Goal: Information Seeking & Learning: Learn about a topic

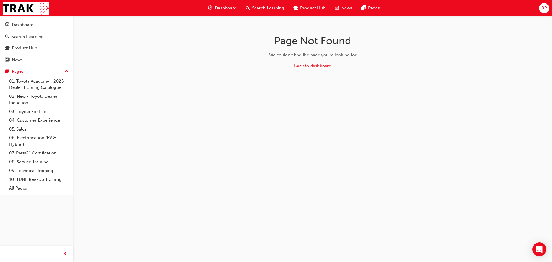
click at [229, 5] on div "Dashboard" at bounding box center [223, 8] width 38 height 12
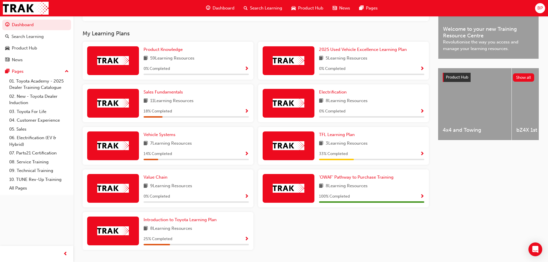
scroll to position [164, 0]
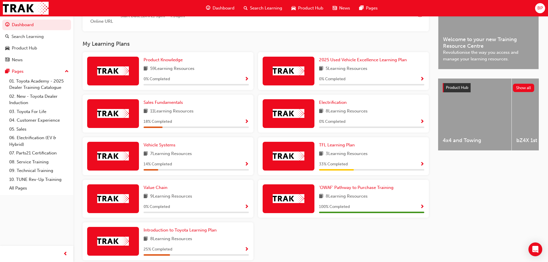
click at [387, 163] on div "TFL Learning Plan 3 Learning Resources 33 % Completed" at bounding box center [371, 156] width 105 height 29
click at [420, 167] on span "Show Progress" at bounding box center [422, 164] width 4 height 5
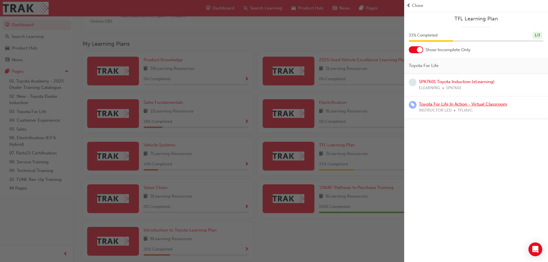
click at [457, 106] on link "Toyota For Life In Action - Virtual Classroom" at bounding box center [463, 104] width 88 height 5
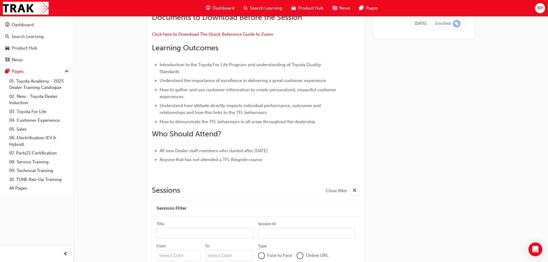
scroll to position [58, 0]
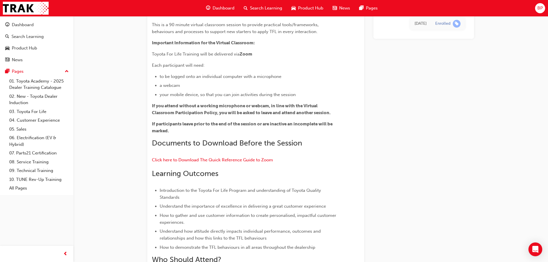
click at [221, 8] on span "Dashboard" at bounding box center [224, 8] width 22 height 7
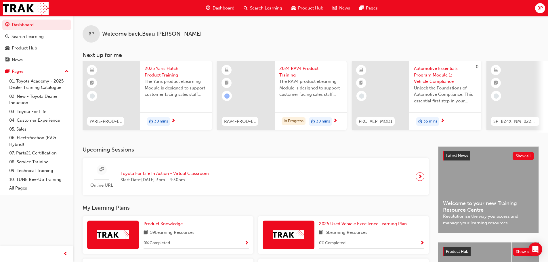
click at [251, 5] on div "Search Learning" at bounding box center [263, 8] width 48 height 12
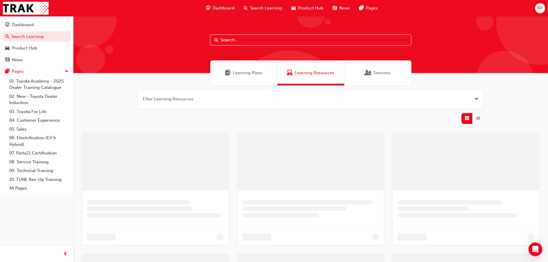
click at [231, 39] on input "text" at bounding box center [310, 40] width 201 height 11
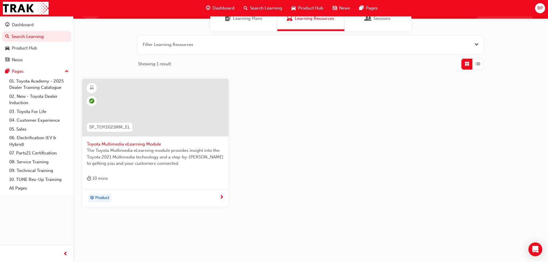
scroll to position [55, 0]
type input "SP_TOY2021"
click at [149, 170] on div "Toyota Multimedia eLearning Module The Toyota Multimedia eLearning module provi…" at bounding box center [155, 133] width 146 height 110
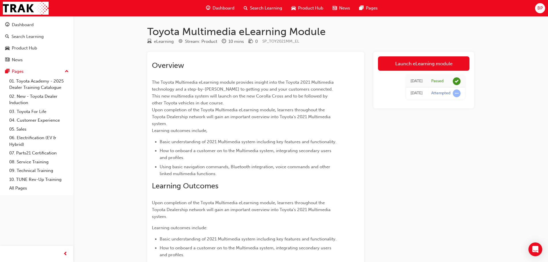
click at [260, 10] on span "Search Learning" at bounding box center [266, 8] width 32 height 7
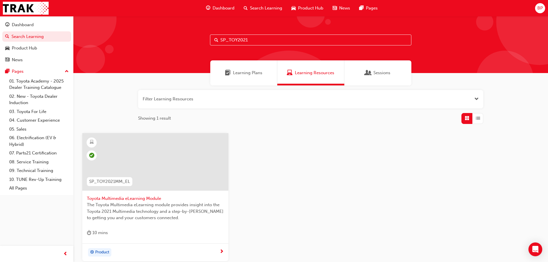
drag, startPoint x: 252, startPoint y: 41, endPoint x: 227, endPoint y: 41, distance: 24.7
click at [227, 41] on input "SP_TOY2021" at bounding box center [310, 40] width 201 height 11
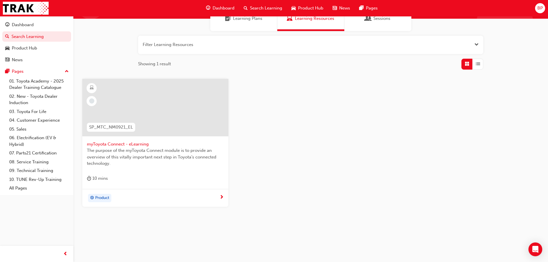
scroll to position [55, 0]
type input "SP_mtc_"
click at [131, 170] on div "myToyota Connect - eLearning The purpose of the myToyota Connect module is to p…" at bounding box center [155, 133] width 146 height 110
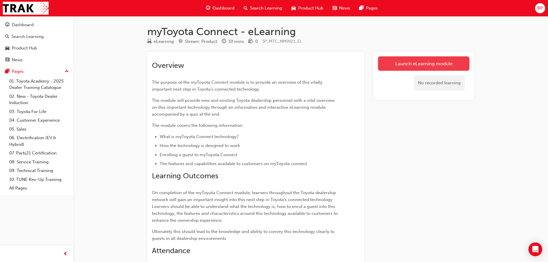
click at [418, 61] on link "Launch eLearning module" at bounding box center [423, 63] width 91 height 14
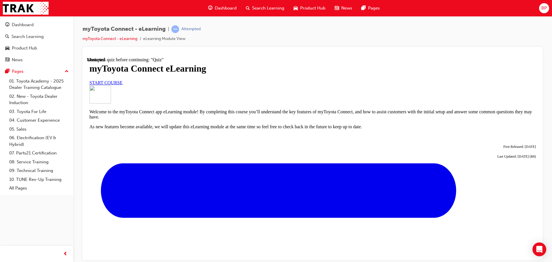
scroll to position [29, 0]
click at [123, 85] on link "START COURSE" at bounding box center [105, 82] width 33 height 5
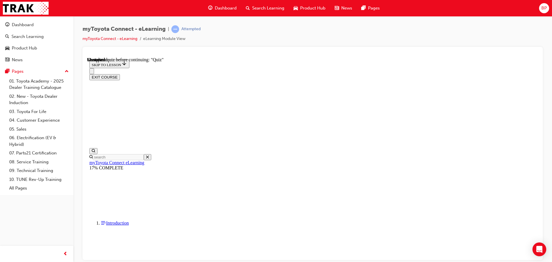
scroll to position [504, 0]
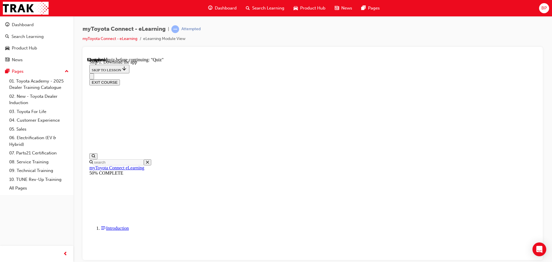
scroll to position [119, 0]
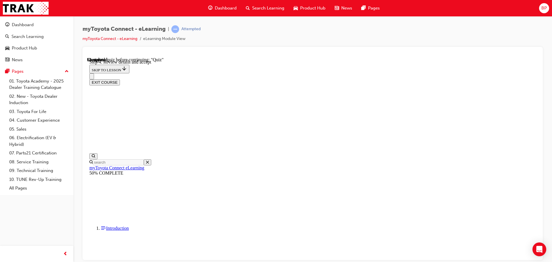
scroll to position [119, 0]
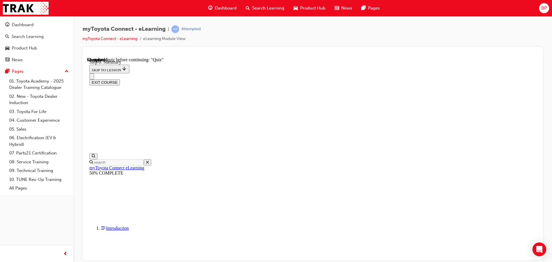
scroll to position [247, 0]
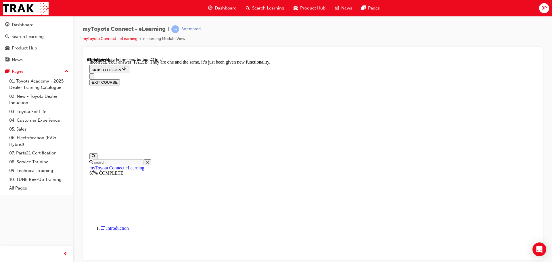
scroll to position [70, 0]
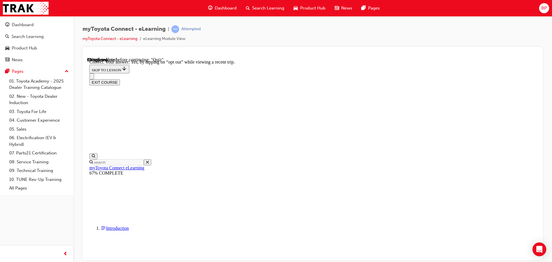
scroll to position [68, 0]
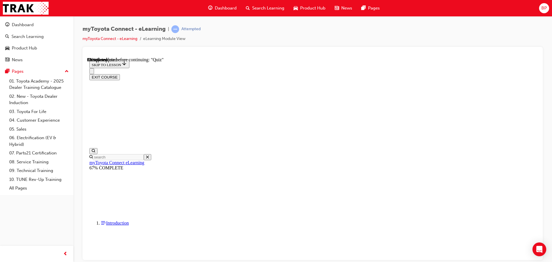
scroll to position [58, 0]
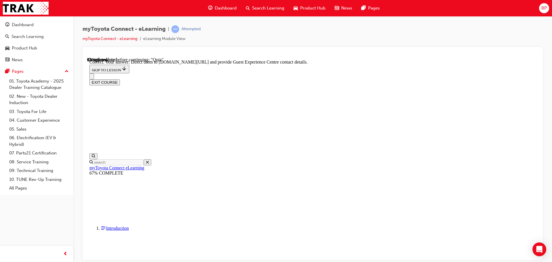
scroll to position [120, 0]
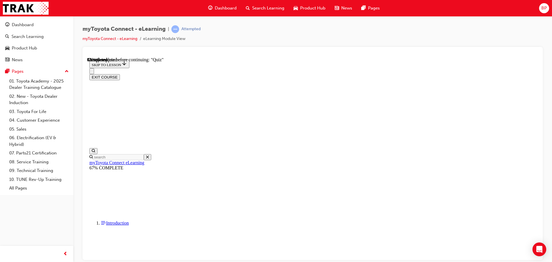
scroll to position [73, 0]
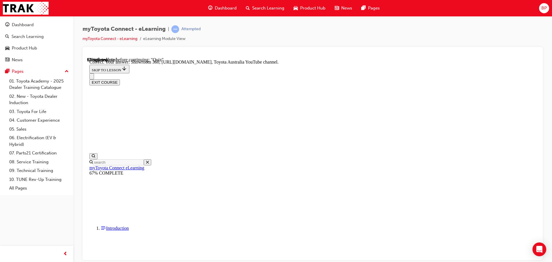
scroll to position [120, 0]
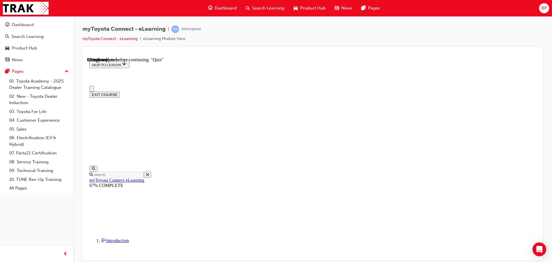
scroll to position [29, 0]
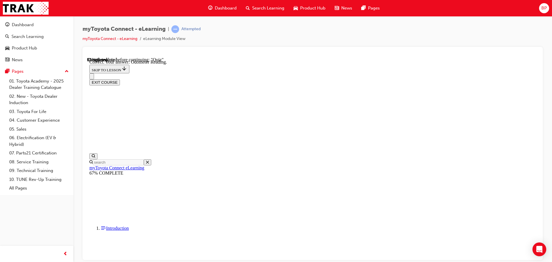
scroll to position [114, 0]
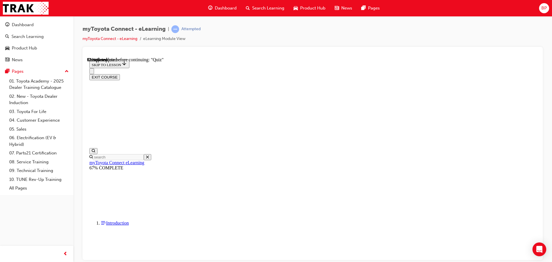
scroll to position [64, 0]
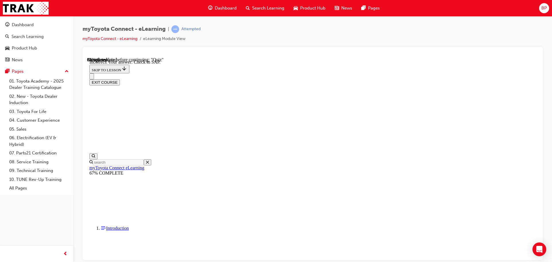
scroll to position [91, 0]
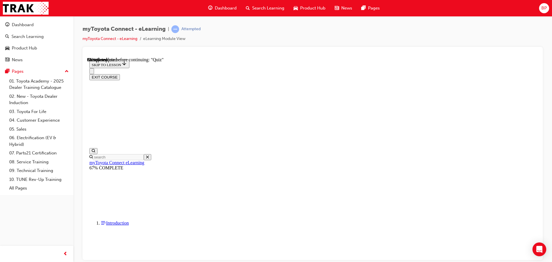
scroll to position [58, 0]
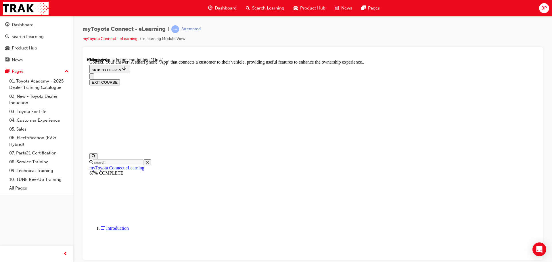
scroll to position [108, 0]
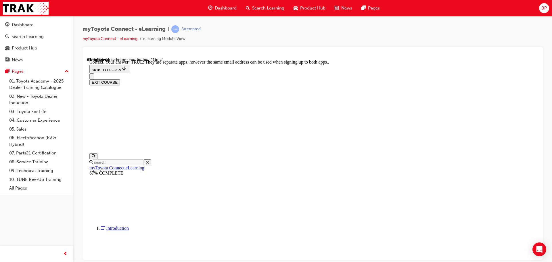
scroll to position [70, 0]
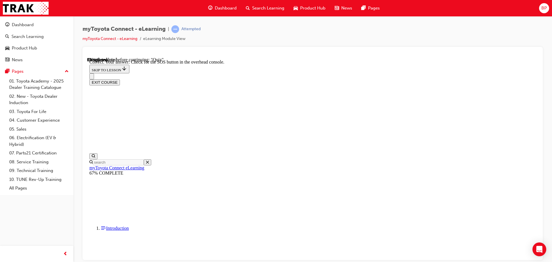
scroll to position [91, 0]
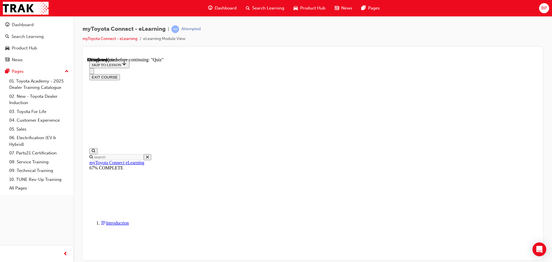
scroll to position [29, 0]
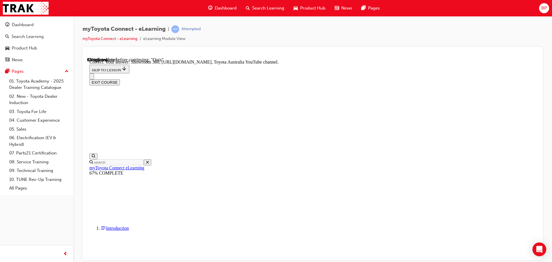
scroll to position [120, 0]
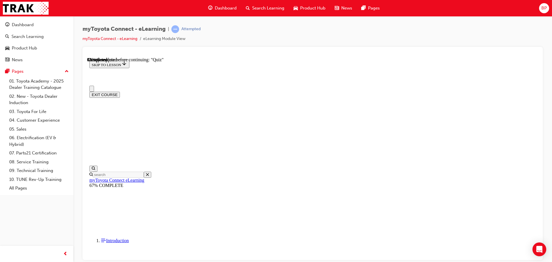
scroll to position [29, 0]
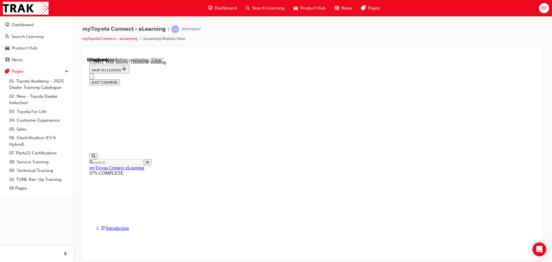
scroll to position [114, 0]
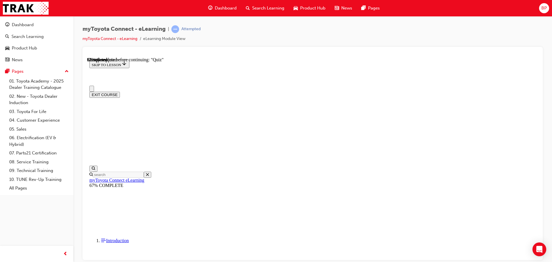
scroll to position [58, 0]
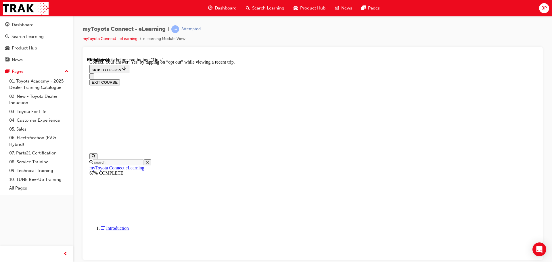
scroll to position [68, 0]
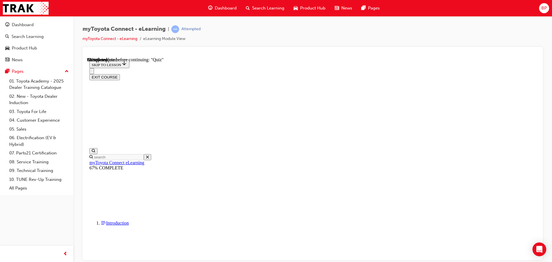
scroll to position [58, 0]
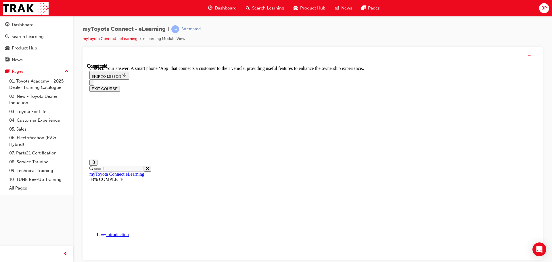
scroll to position [108, 0]
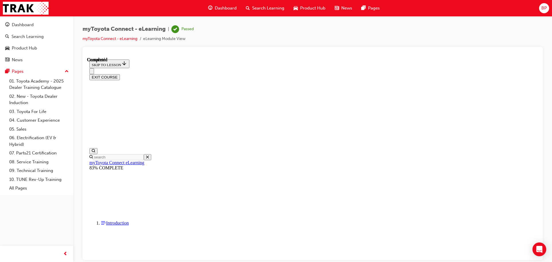
click at [120, 74] on button "EXIT COURSE" at bounding box center [104, 77] width 30 height 6
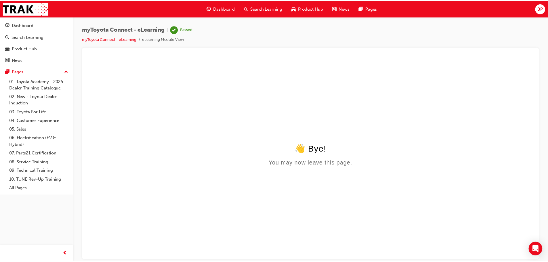
scroll to position [0, 0]
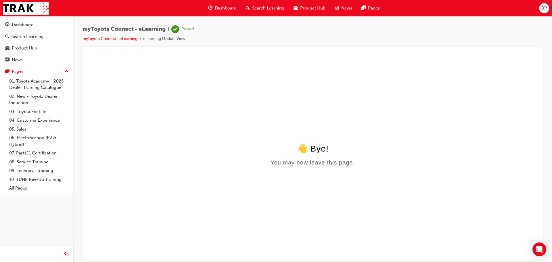
click at [228, 7] on span "Dashboard" at bounding box center [226, 8] width 22 height 7
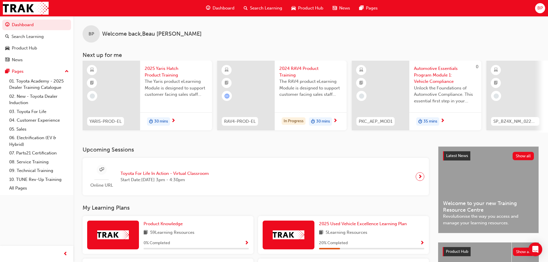
click at [278, 12] on div "Search Learning" at bounding box center [263, 8] width 48 height 12
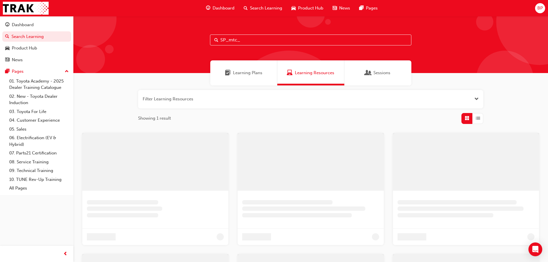
click at [251, 38] on input "SP_mtc_" at bounding box center [310, 40] width 201 height 11
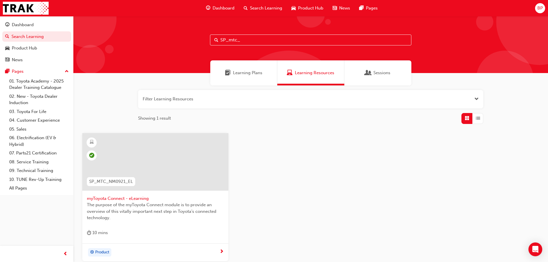
drag, startPoint x: 251, startPoint y: 38, endPoint x: 213, endPoint y: 41, distance: 38.9
click at [213, 41] on input "SP_mtc_" at bounding box center [310, 40] width 201 height 11
type input "S"
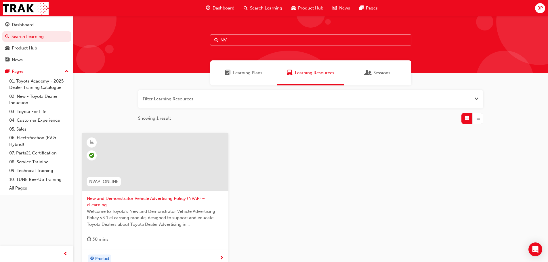
type input "N"
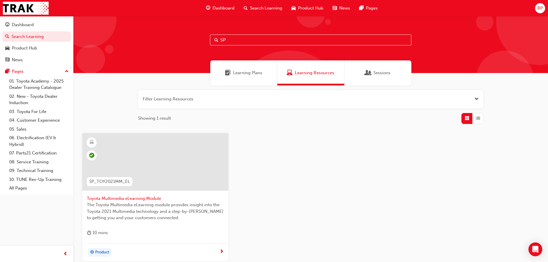
type input "S"
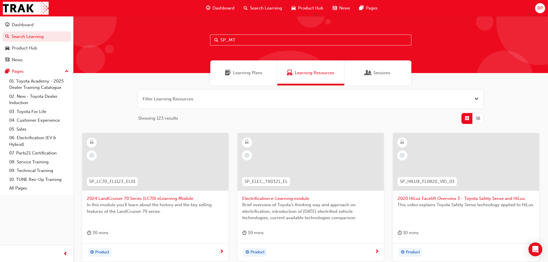
type input "SP_MTC"
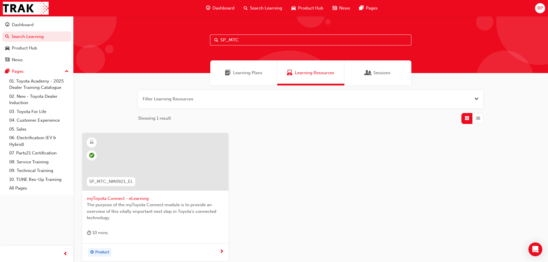
drag, startPoint x: 243, startPoint y: 41, endPoint x: 212, endPoint y: 43, distance: 30.8
click at [212, 43] on input "SP_MTC" at bounding box center [310, 40] width 201 height 11
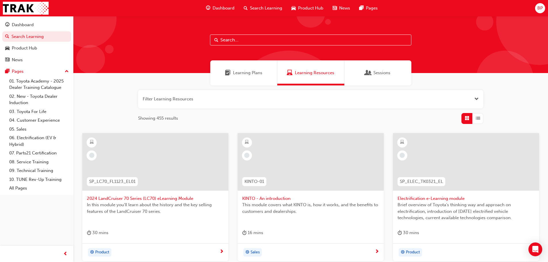
click at [218, 9] on span "Dashboard" at bounding box center [224, 8] width 22 height 7
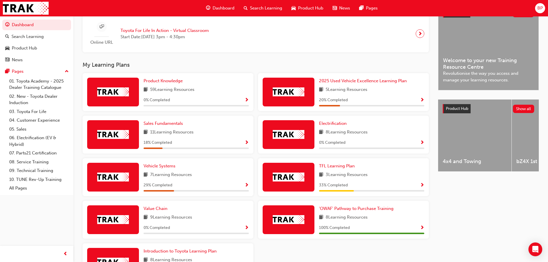
scroll to position [135, 0]
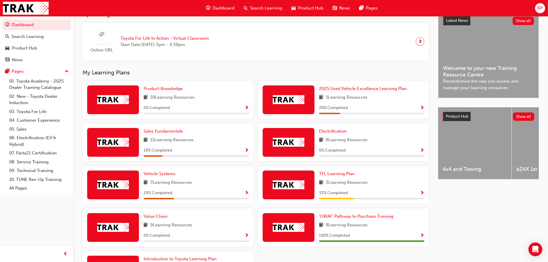
click at [246, 107] on span "Show Progress" at bounding box center [246, 108] width 4 height 5
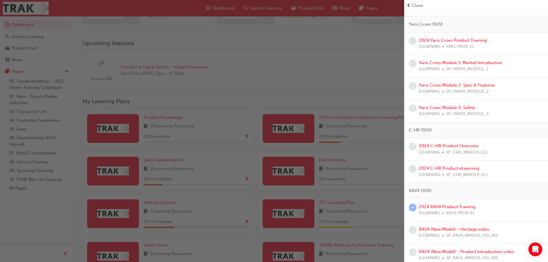
scroll to position [316, 0]
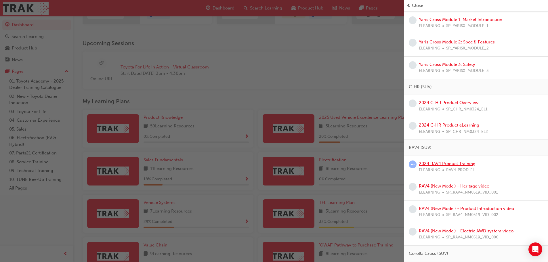
click at [449, 161] on link "2024 RAV4 Product Training" at bounding box center [447, 163] width 57 height 5
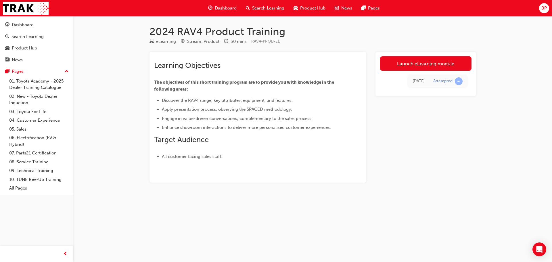
click at [304, 10] on span "Product Hub" at bounding box center [312, 8] width 25 height 7
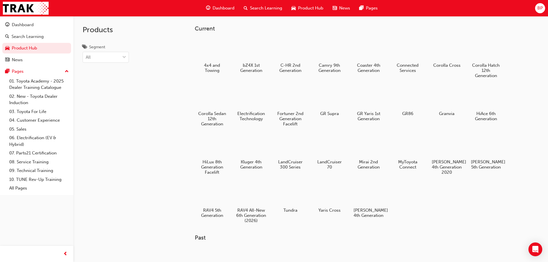
click at [218, 11] on span "Dashboard" at bounding box center [224, 8] width 22 height 7
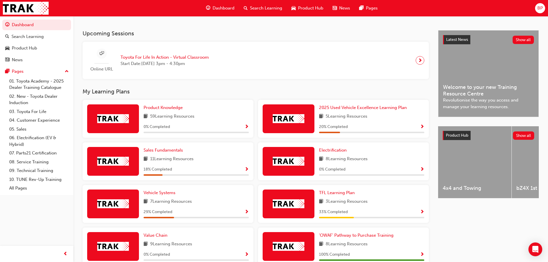
scroll to position [193, 0]
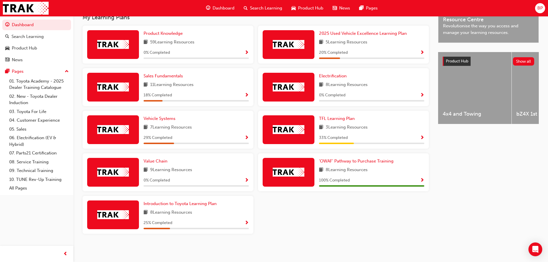
click at [245, 50] on span "Show Progress" at bounding box center [246, 52] width 4 height 5
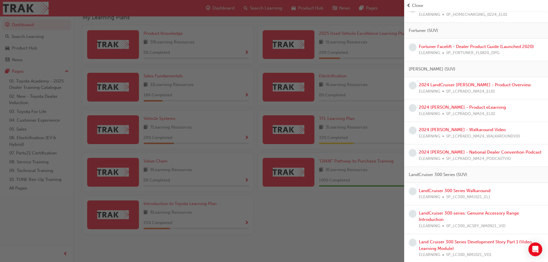
scroll to position [805, 0]
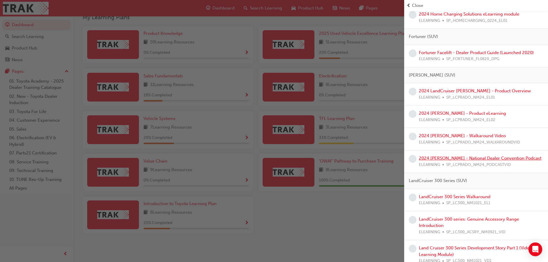
click at [451, 156] on link "2024 [PERSON_NAME] - National Dealer Convention Podcast" at bounding box center [480, 158] width 123 height 5
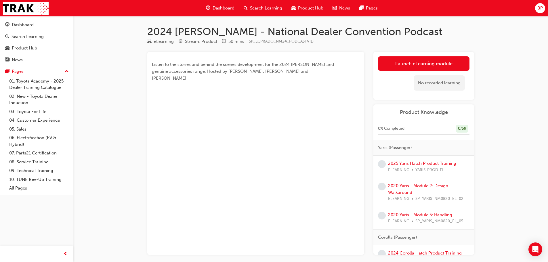
click at [224, 10] on span "Dashboard" at bounding box center [224, 8] width 22 height 7
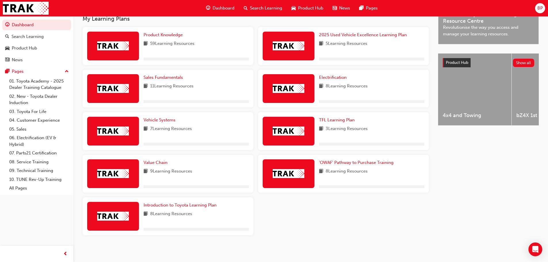
scroll to position [193, 0]
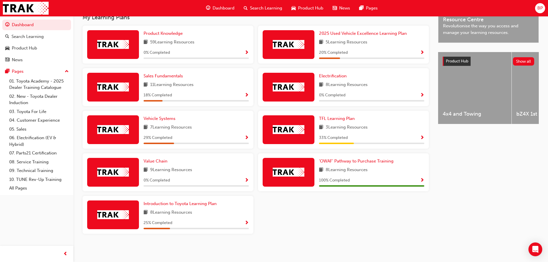
click at [245, 52] on span "Show Progress" at bounding box center [246, 52] width 4 height 5
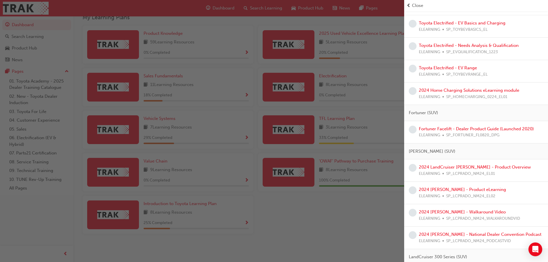
scroll to position [748, 0]
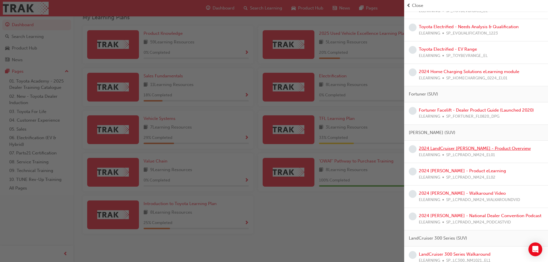
click at [442, 148] on link "2024 LandCruiser [PERSON_NAME] - Product Overview" at bounding box center [475, 148] width 112 height 5
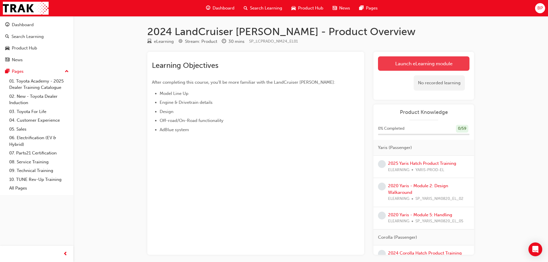
click at [393, 65] on link "Launch eLearning module" at bounding box center [423, 63] width 91 height 14
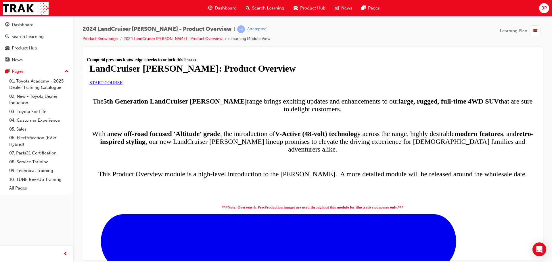
click at [123, 85] on link "START COURSE" at bounding box center [105, 82] width 33 height 5
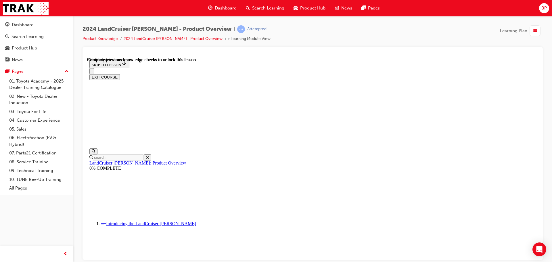
scroll to position [58, 0]
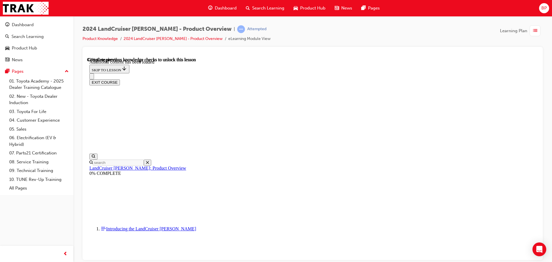
scroll to position [738, 0]
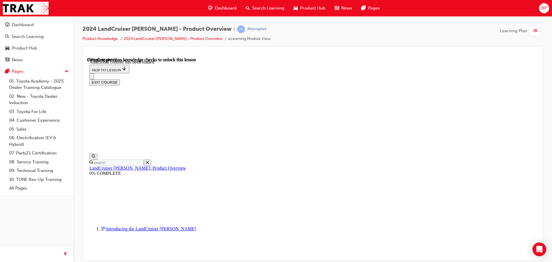
scroll to position [1205, 0]
radio input "true"
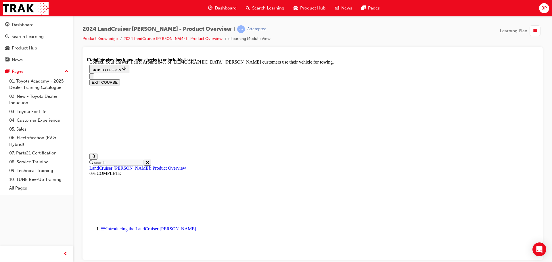
scroll to position [1297, 0]
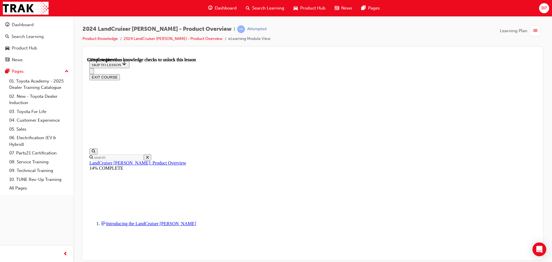
scroll to position [831, 0]
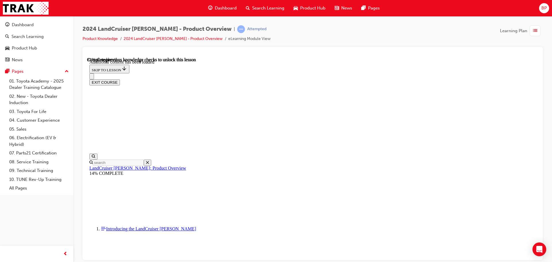
scroll to position [973, 0]
radio input "true"
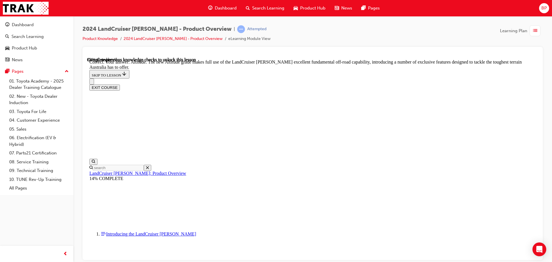
scroll to position [1261, 0]
checkbox input "true"
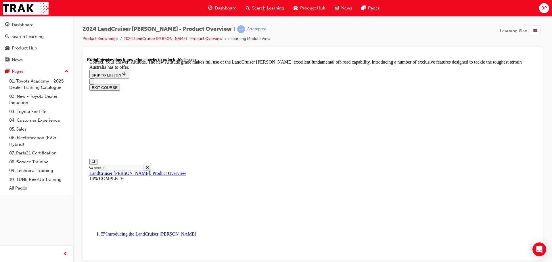
checkbox input "true"
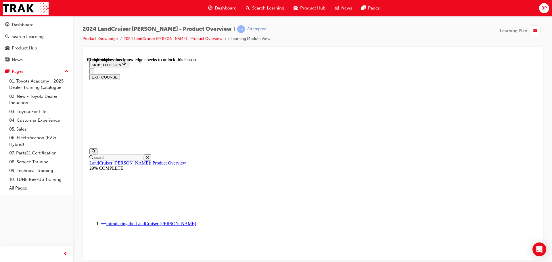
scroll to position [1311, 0]
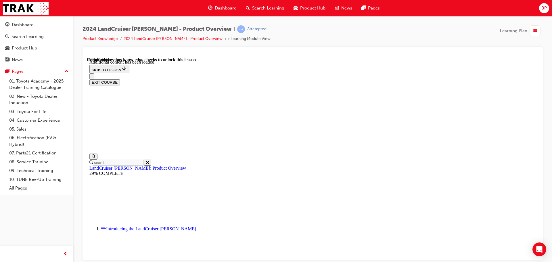
scroll to position [1453, 0]
radio input "true"
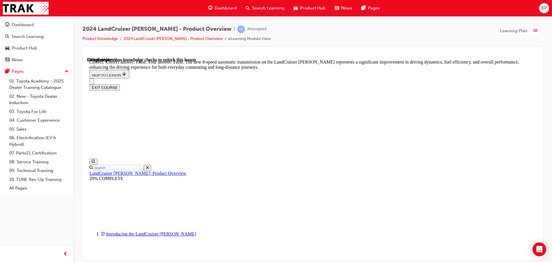
scroll to position [1639, 0]
radio input "true"
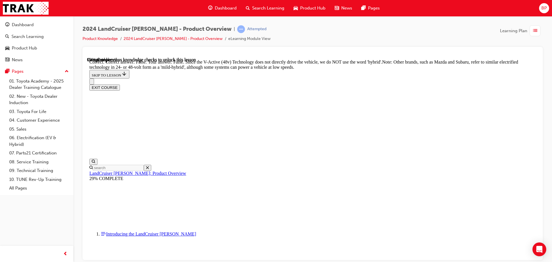
scroll to position [1898, 0]
radio input "true"
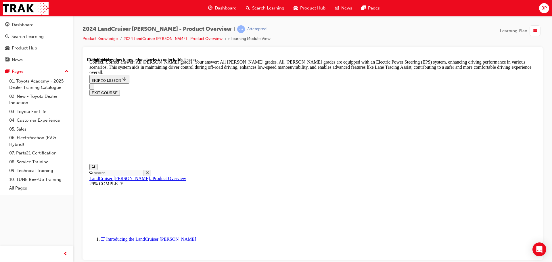
scroll to position [2069, 0]
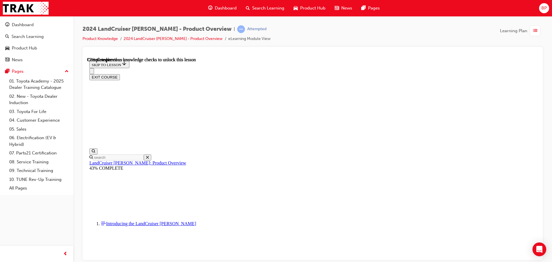
scroll to position [1857, 0]
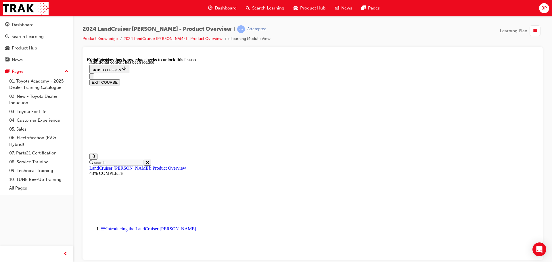
scroll to position [2000, 0]
checkbox input "true"
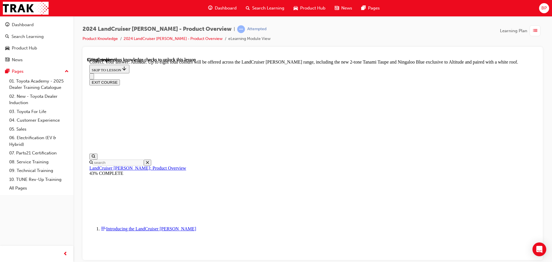
scroll to position [2316, 0]
checkbox input "true"
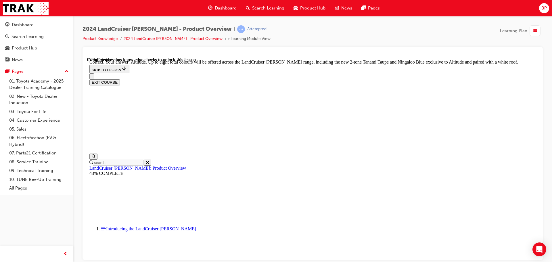
checkbox input "true"
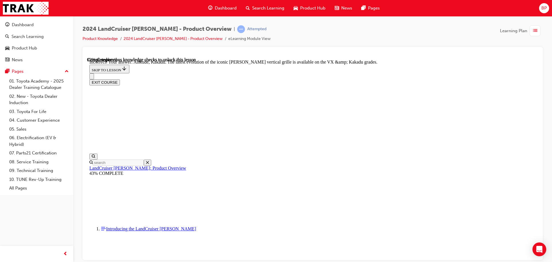
scroll to position [2305, 0]
checkbox input "false"
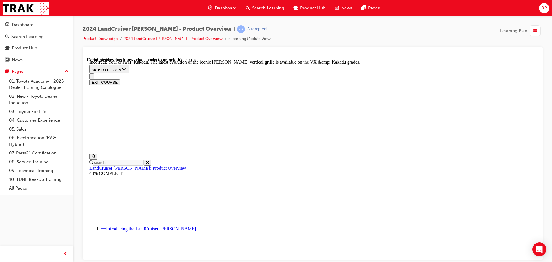
scroll to position [2418, 0]
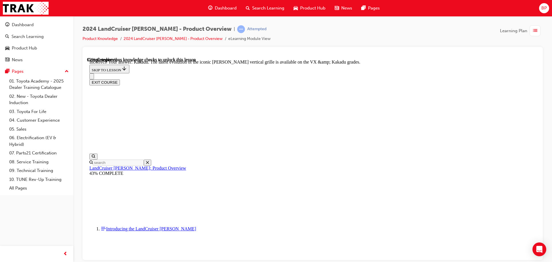
checkbox input "true"
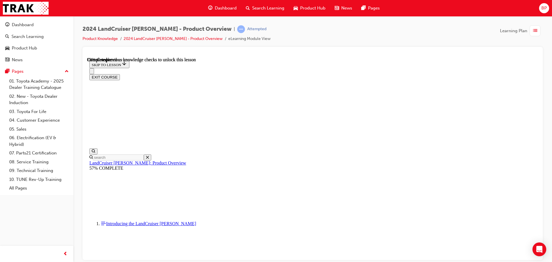
scroll to position [1295, 0]
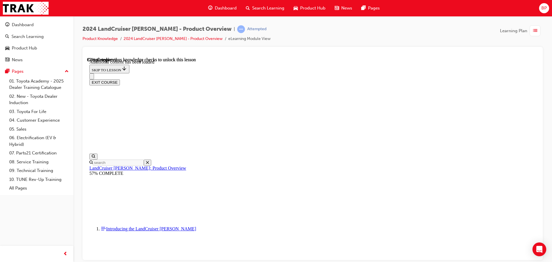
scroll to position [1487, 0]
radio input "true"
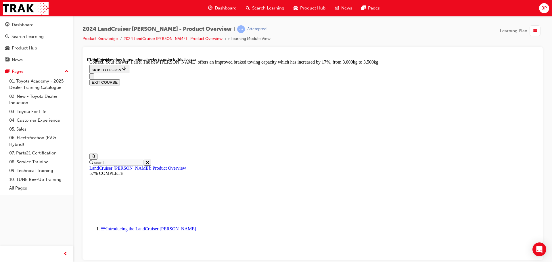
scroll to position [1659, 0]
radio input "true"
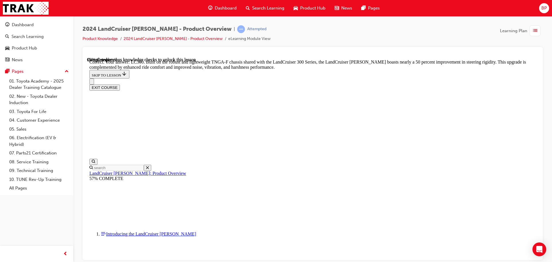
scroll to position [1825, 0]
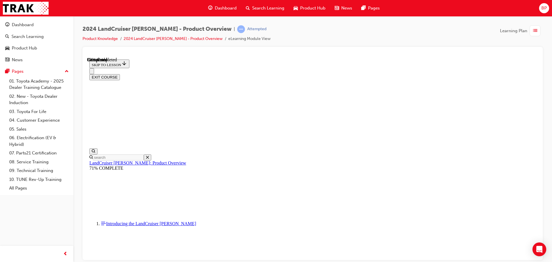
scroll to position [643, 0]
click at [120, 74] on button "EXIT COURSE" at bounding box center [104, 77] width 30 height 6
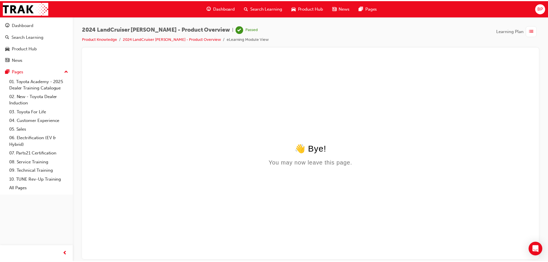
scroll to position [0, 0]
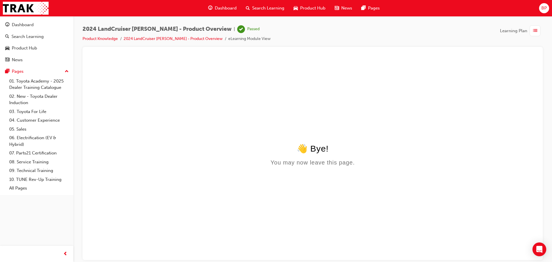
click at [229, 10] on span "Dashboard" at bounding box center [226, 8] width 22 height 7
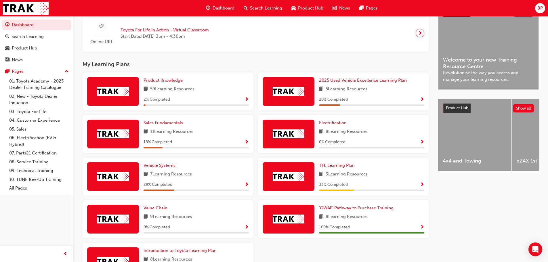
scroll to position [144, 0]
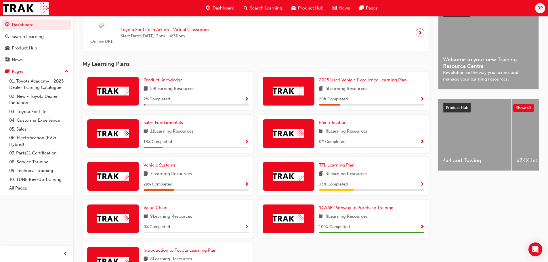
click at [247, 102] on span "Show Progress" at bounding box center [246, 99] width 4 height 5
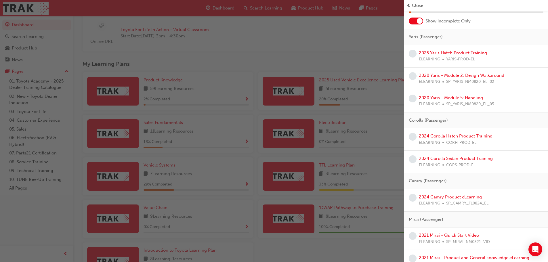
scroll to position [0, 0]
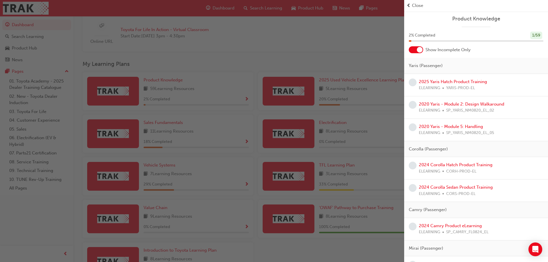
click at [414, 51] on div at bounding box center [416, 49] width 14 height 7
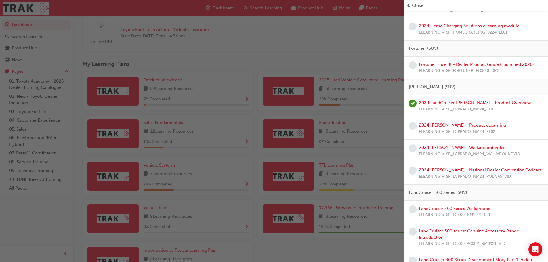
scroll to position [805, 0]
click at [460, 124] on link "2024 [PERSON_NAME] - Product eLearning" at bounding box center [462, 124] width 87 height 5
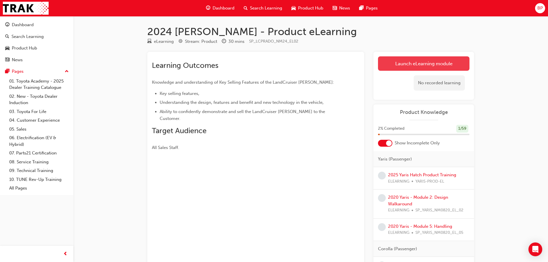
click at [416, 65] on link "Launch eLearning module" at bounding box center [423, 63] width 91 height 14
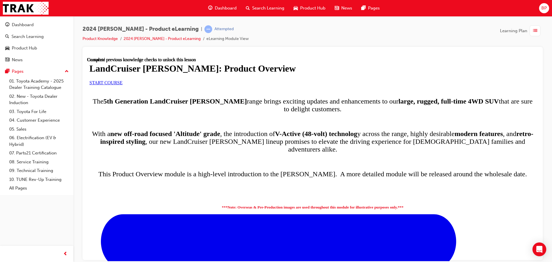
click at [123, 85] on span "START COURSE" at bounding box center [105, 82] width 33 height 5
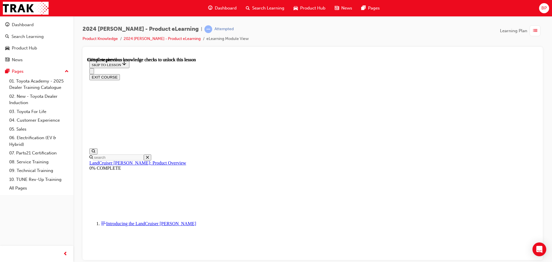
scroll to position [116, 0]
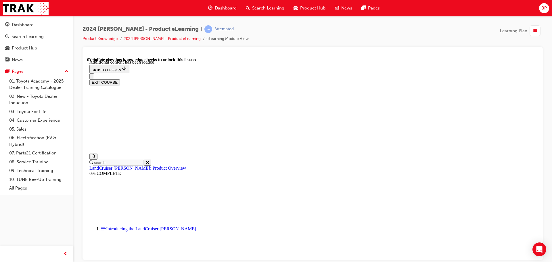
scroll to position [738, 0]
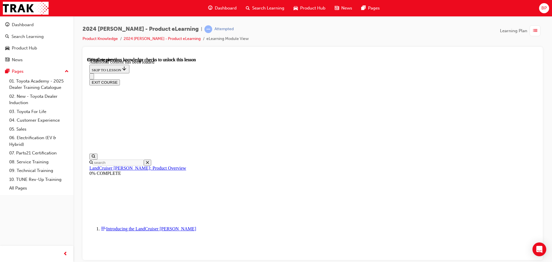
radio input "true"
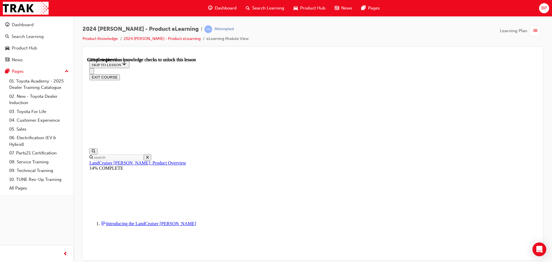
scroll to position [831, 0]
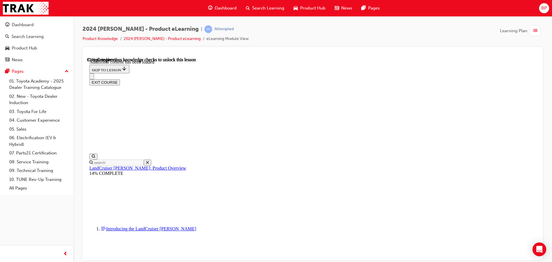
scroll to position [1002, 0]
radio input "true"
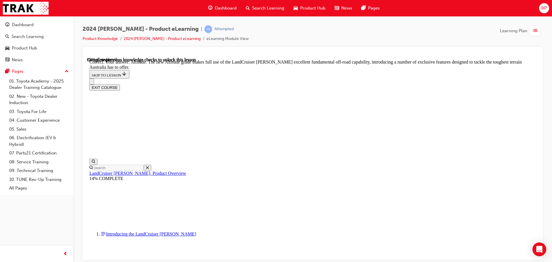
scroll to position [1318, 0]
checkbox input "true"
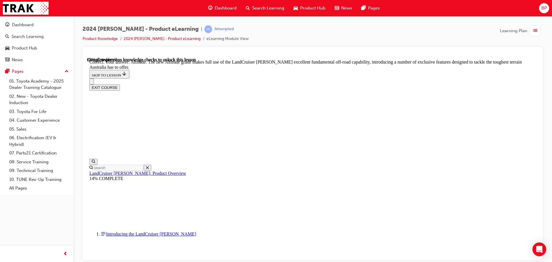
checkbox input "true"
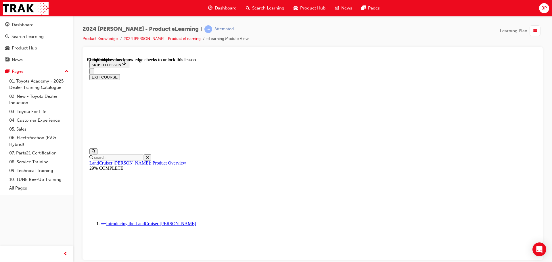
scroll to position [1311, 0]
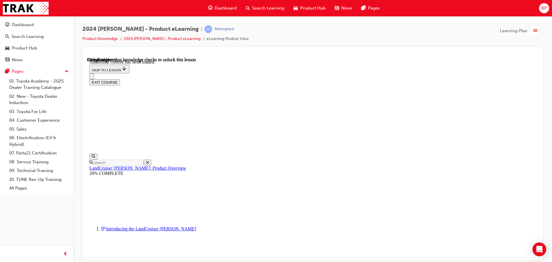
scroll to position [1453, 0]
radio input "true"
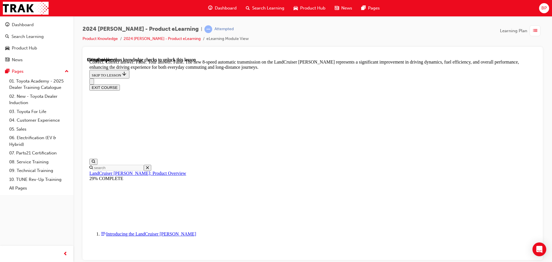
scroll to position [1683, 0]
radio input "true"
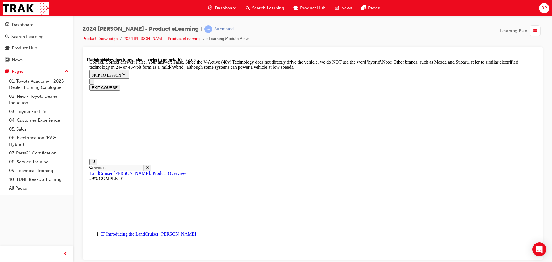
scroll to position [1971, 0]
radio input "true"
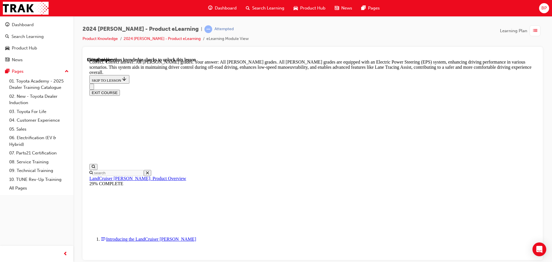
scroll to position [2156, 0]
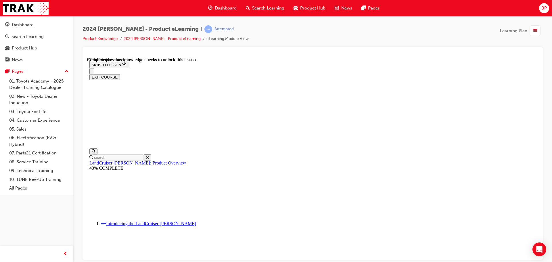
scroll to position [1857, 0]
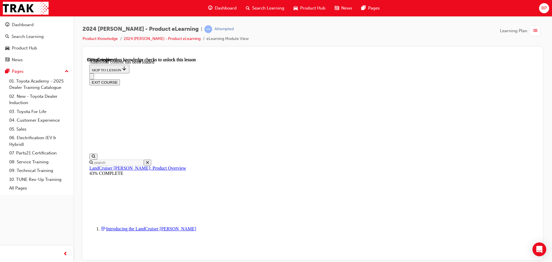
scroll to position [2029, 0]
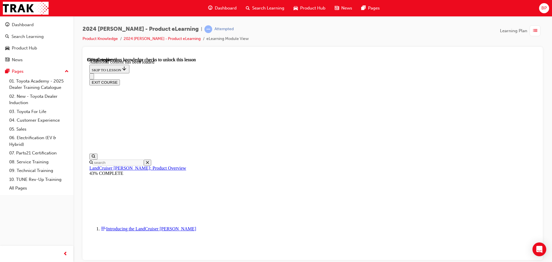
checkbox input "false"
checkbox input "true"
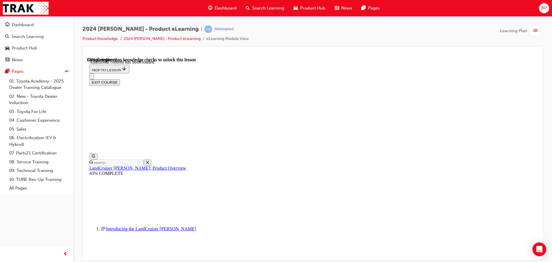
checkbox input "true"
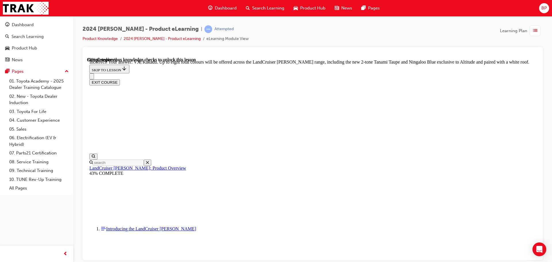
scroll to position [2165, 0]
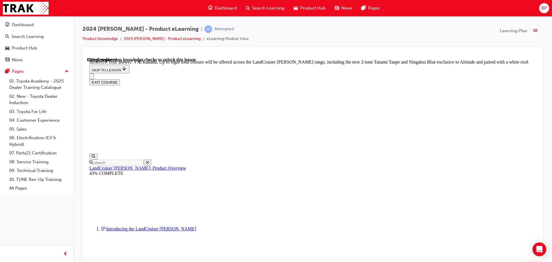
checkbox input "true"
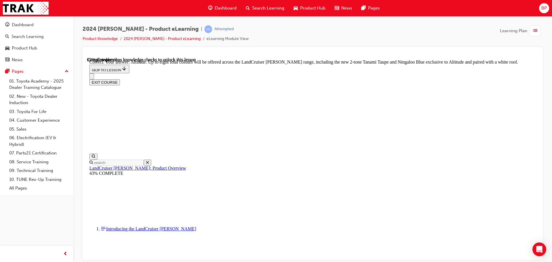
checkbox input "true"
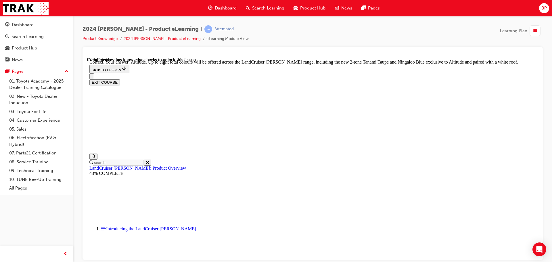
scroll to position [2401, 0]
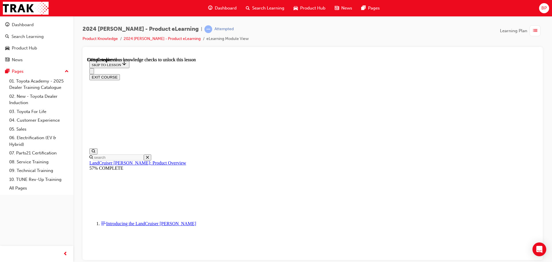
scroll to position [1347, 0]
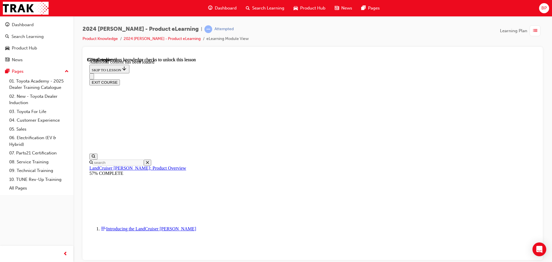
scroll to position [1490, 0]
radio input "true"
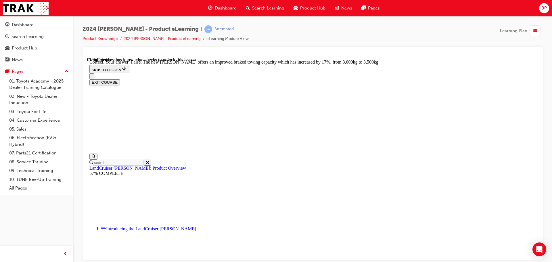
scroll to position [1720, 0]
radio input "true"
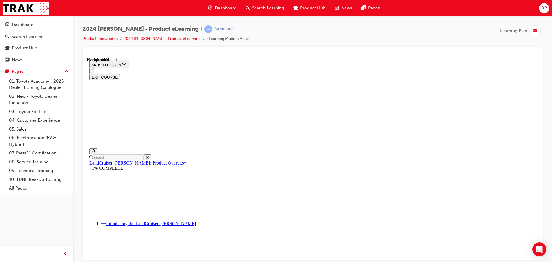
scroll to position [643, 0]
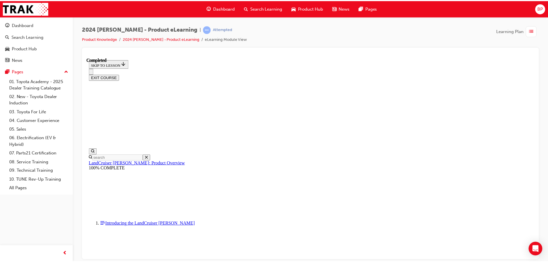
scroll to position [269, 0]
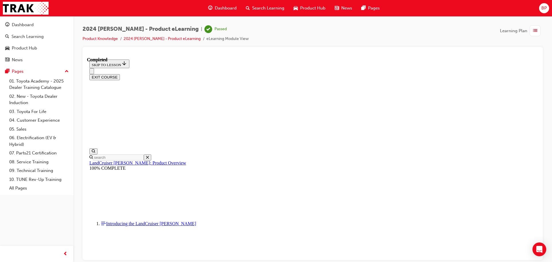
click at [222, 9] on span "Dashboard" at bounding box center [226, 8] width 22 height 7
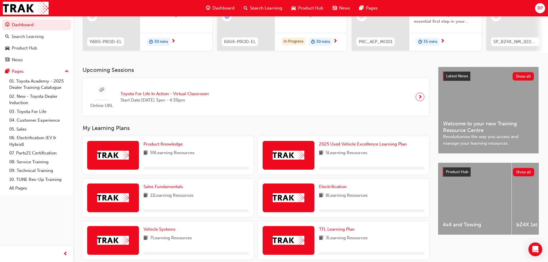
scroll to position [86, 0]
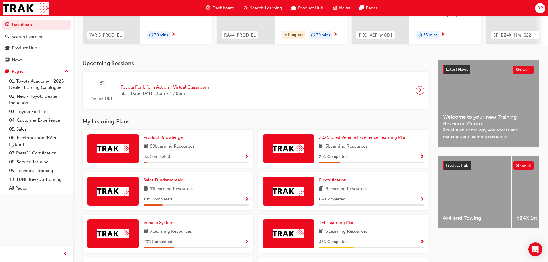
click at [246, 160] on span "Show Progress" at bounding box center [246, 156] width 4 height 5
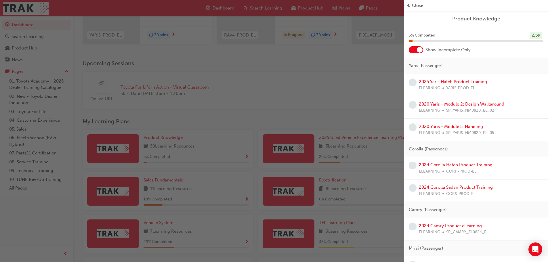
click at [412, 51] on div at bounding box center [416, 49] width 14 height 7
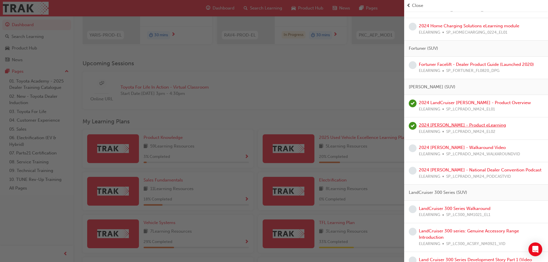
scroll to position [805, 0]
click at [454, 148] on link "2024 [PERSON_NAME] - Walkaround Video" at bounding box center [462, 147] width 87 height 5
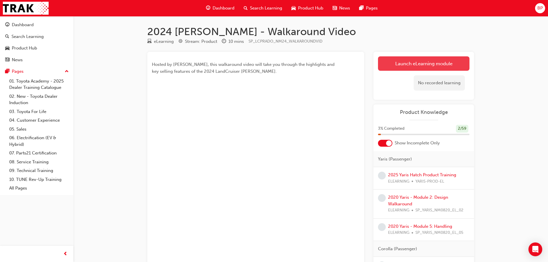
click at [409, 66] on link "Launch eLearning module" at bounding box center [423, 63] width 91 height 14
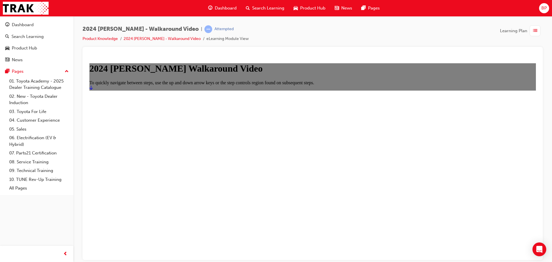
click at [93, 90] on icon "Start" at bounding box center [90, 87] width 3 height 5
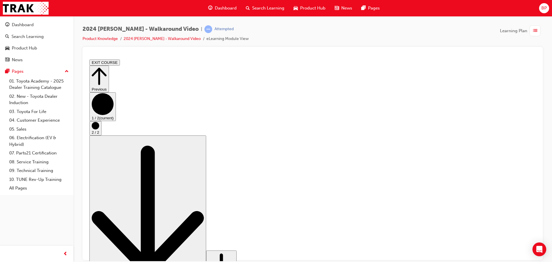
click at [99, 129] on circle "Step controls" at bounding box center [95, 125] width 7 height 7
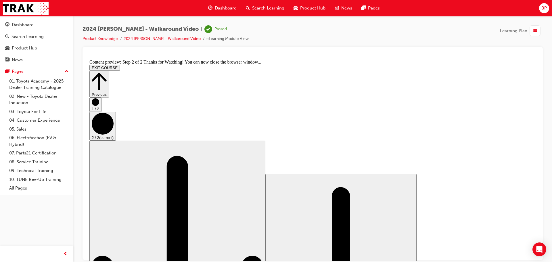
click at [120, 64] on button "EXIT COURSE" at bounding box center [104, 67] width 30 height 6
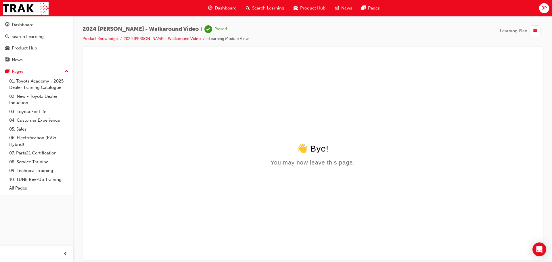
click at [218, 7] on span "Dashboard" at bounding box center [226, 8] width 22 height 7
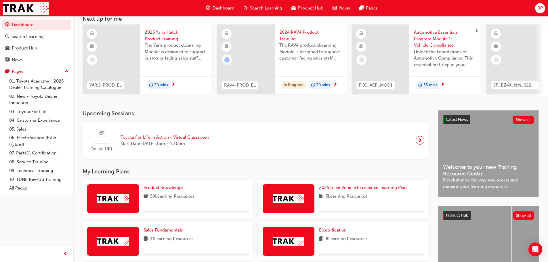
scroll to position [86, 0]
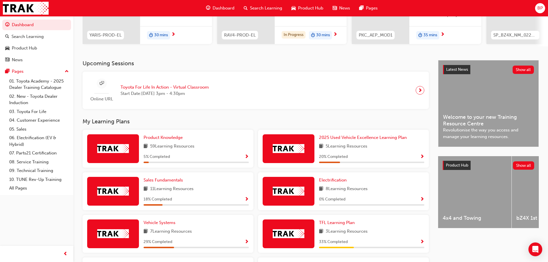
click at [243, 159] on div "5 % Completed" at bounding box center [196, 156] width 105 height 7
click at [246, 160] on span "Show Progress" at bounding box center [246, 156] width 4 height 5
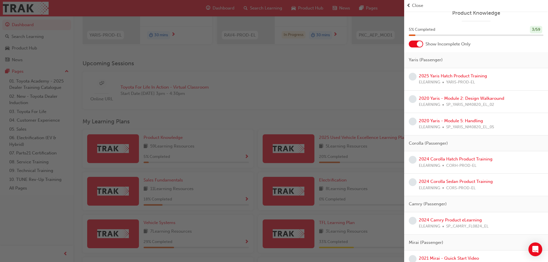
scroll to position [0, 0]
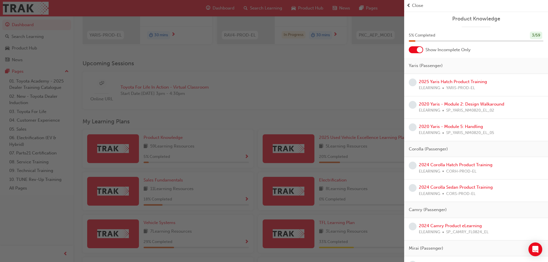
click at [412, 51] on div at bounding box center [416, 49] width 14 height 7
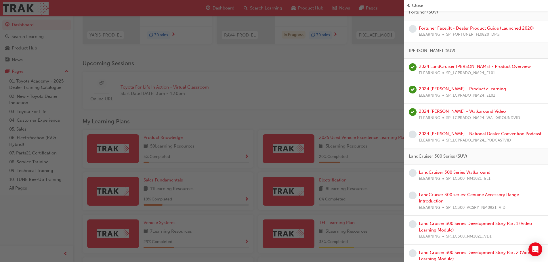
scroll to position [863, 0]
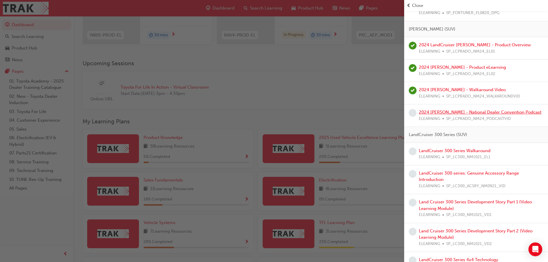
click at [452, 111] on link "2024 [PERSON_NAME] - National Dealer Convention Podcast" at bounding box center [480, 112] width 123 height 5
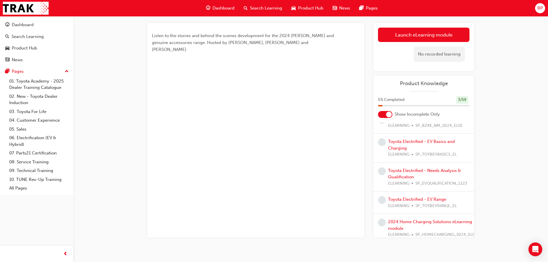
scroll to position [777, 0]
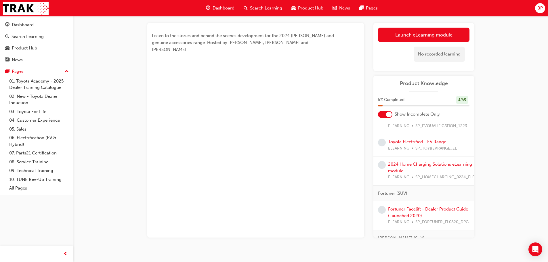
click at [388, 115] on div at bounding box center [389, 115] width 6 height 6
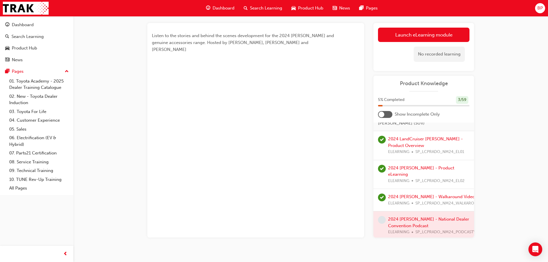
scroll to position [920, 0]
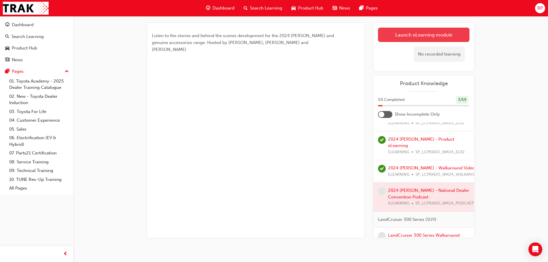
click at [408, 37] on link "Launch eLearning module" at bounding box center [423, 35] width 91 height 14
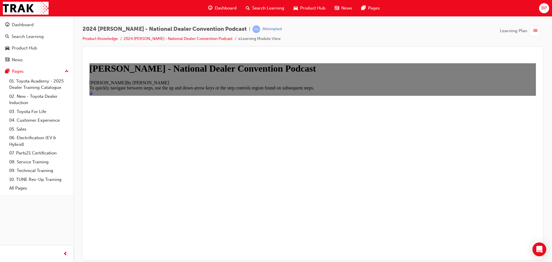
click at [93, 95] on icon "Start" at bounding box center [90, 93] width 3 height 4
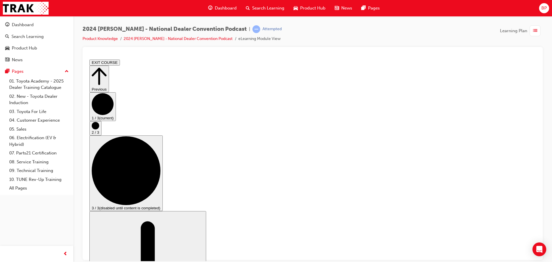
click at [102, 135] on button "2 / 3" at bounding box center [95, 128] width 12 height 14
